Goal: Task Accomplishment & Management: Manage account settings

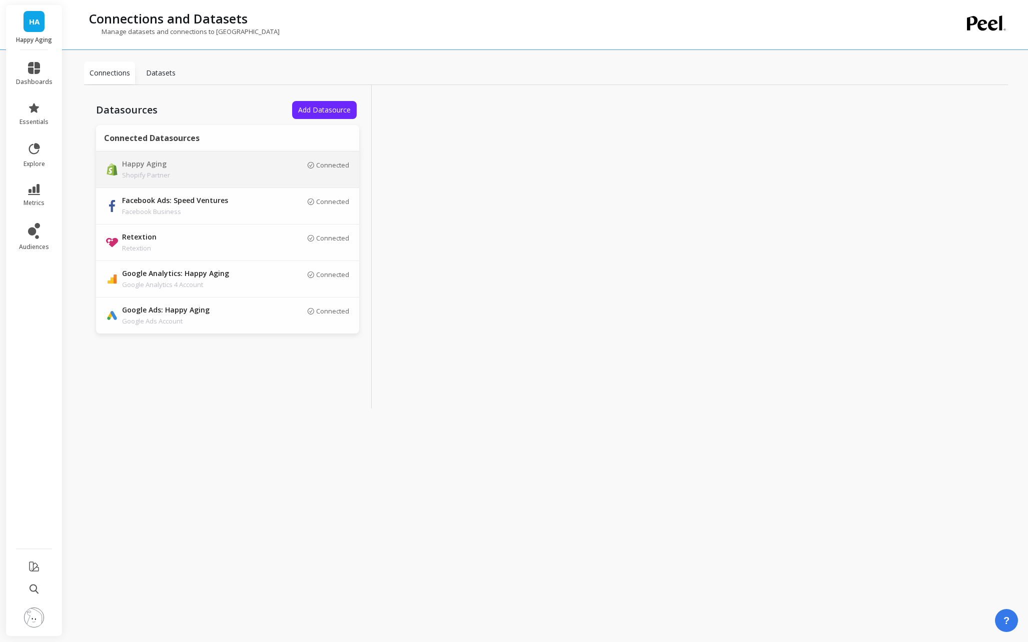
click at [271, 176] on div "Connected" at bounding box center [306, 169] width 85 height 17
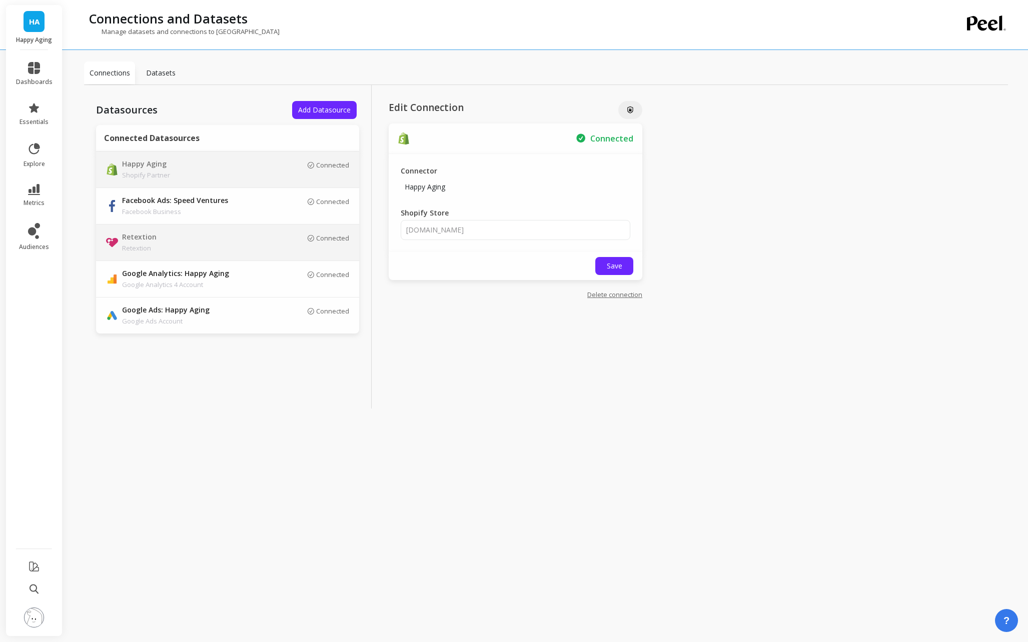
click at [222, 241] on p "Retextion" at bounding box center [192, 237] width 140 height 11
type input "gzzchyq-vahukvi-tlwmw2q-54zgkwa"
click at [384, 375] on div "Edit Connection Connected Connector Retextion Account ID Save Delete connection" at bounding box center [516, 247] width 288 height 324
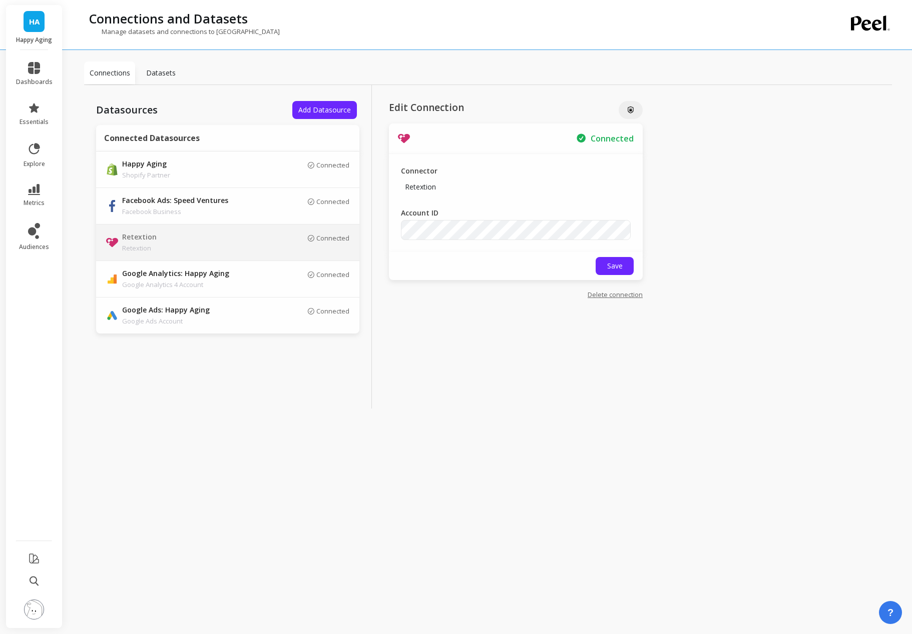
click at [478, 428] on div "Connections Datasets Datasources Add Datasource Connected Datasources Happy Agi…" at bounding box center [487, 314] width 807 height 612
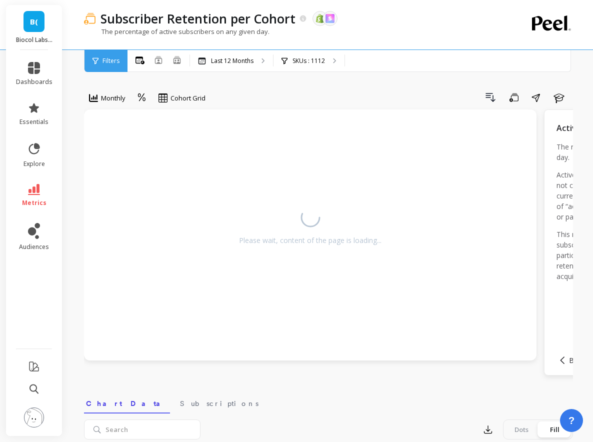
click at [215, 91] on div "Drill Down Save Share Learn" at bounding box center [393, 98] width 361 height 16
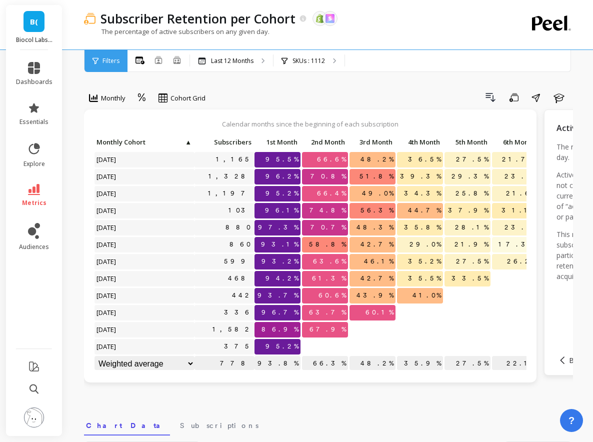
click at [287, 90] on div "Drill Down Save Share Learn" at bounding box center [393, 98] width 361 height 16
click at [257, 107] on div "Monthly Cohort Grid Drill Down Save Share Learn" at bounding box center [328, 100] width 489 height 20
click at [295, 257] on span "93.2%" at bounding box center [280, 261] width 41 height 15
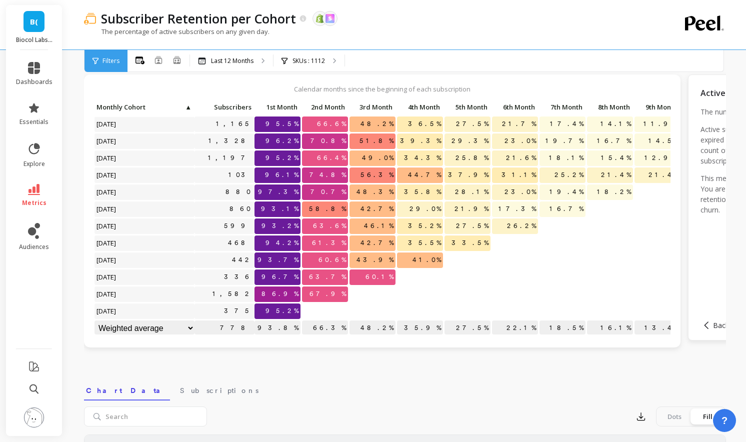
scroll to position [0, 0]
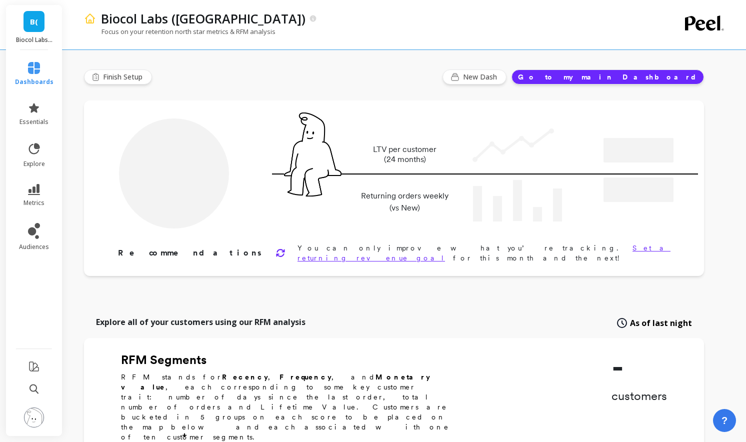
type input "Champions"
type input "18620"
